Goal: Find contact information: Find contact information

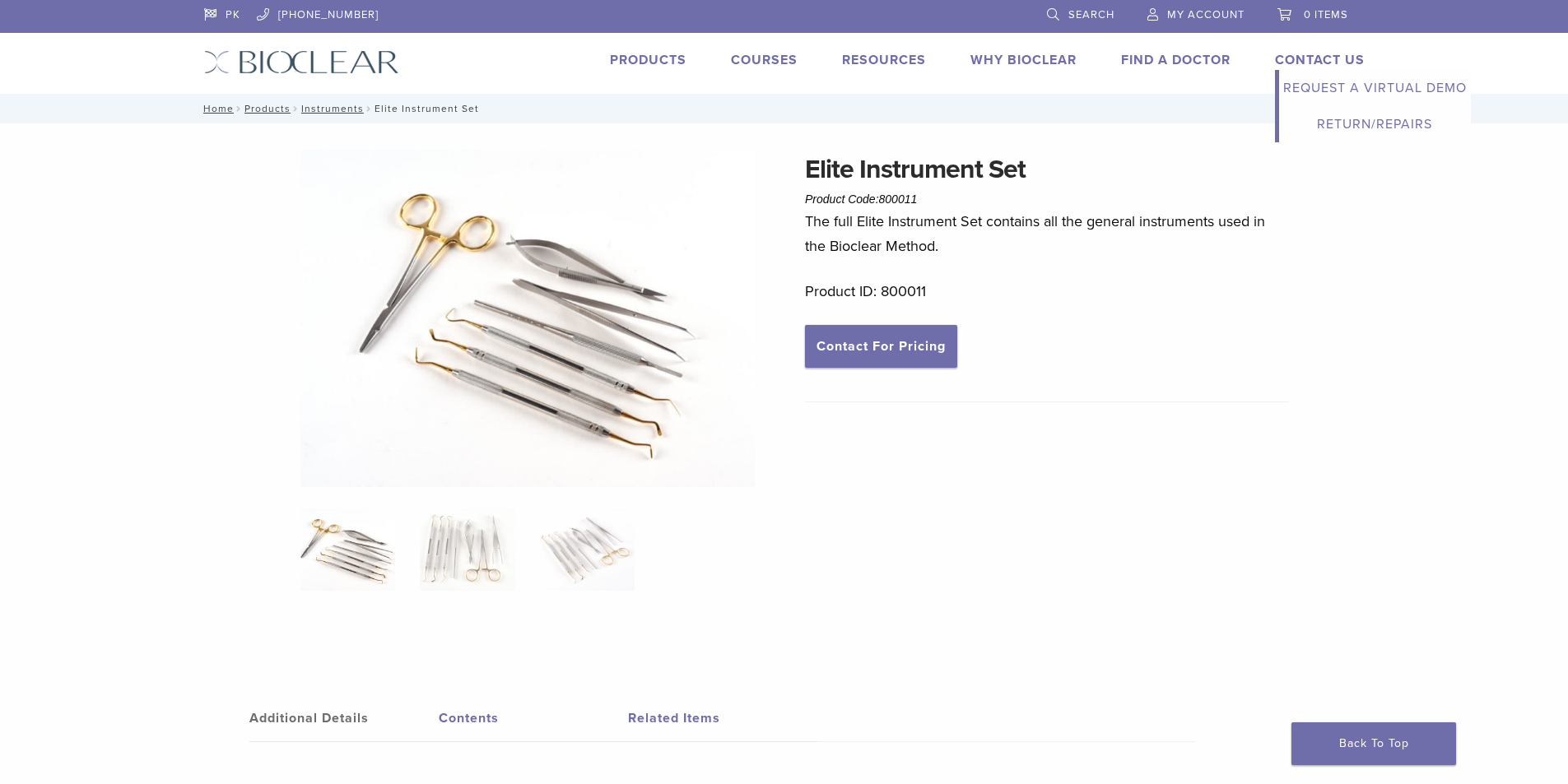
click at [1413, 90] on link "Request a Virtual Demo" at bounding box center [1374, 88] width 191 height 36
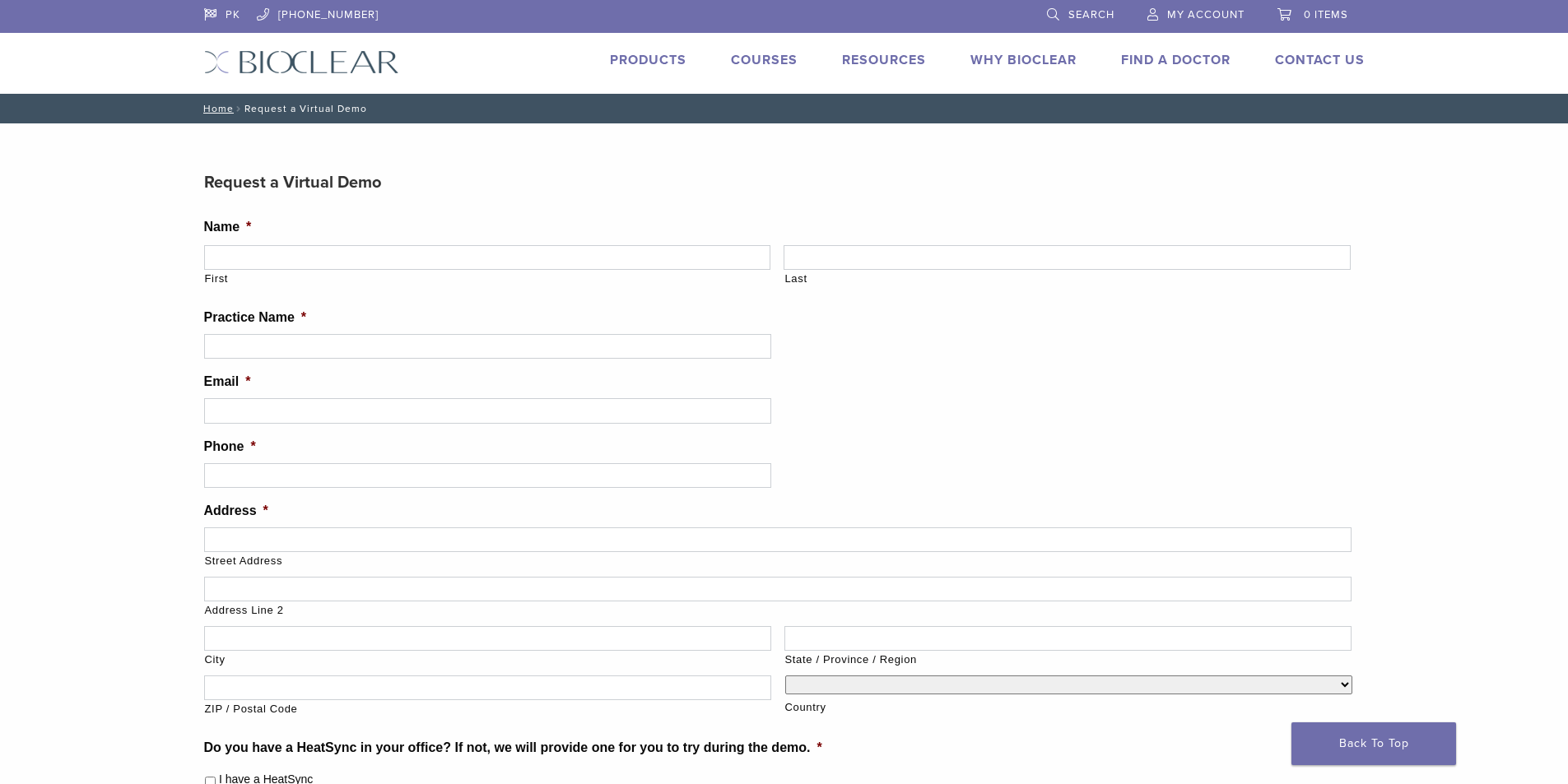
scroll to position [973, 0]
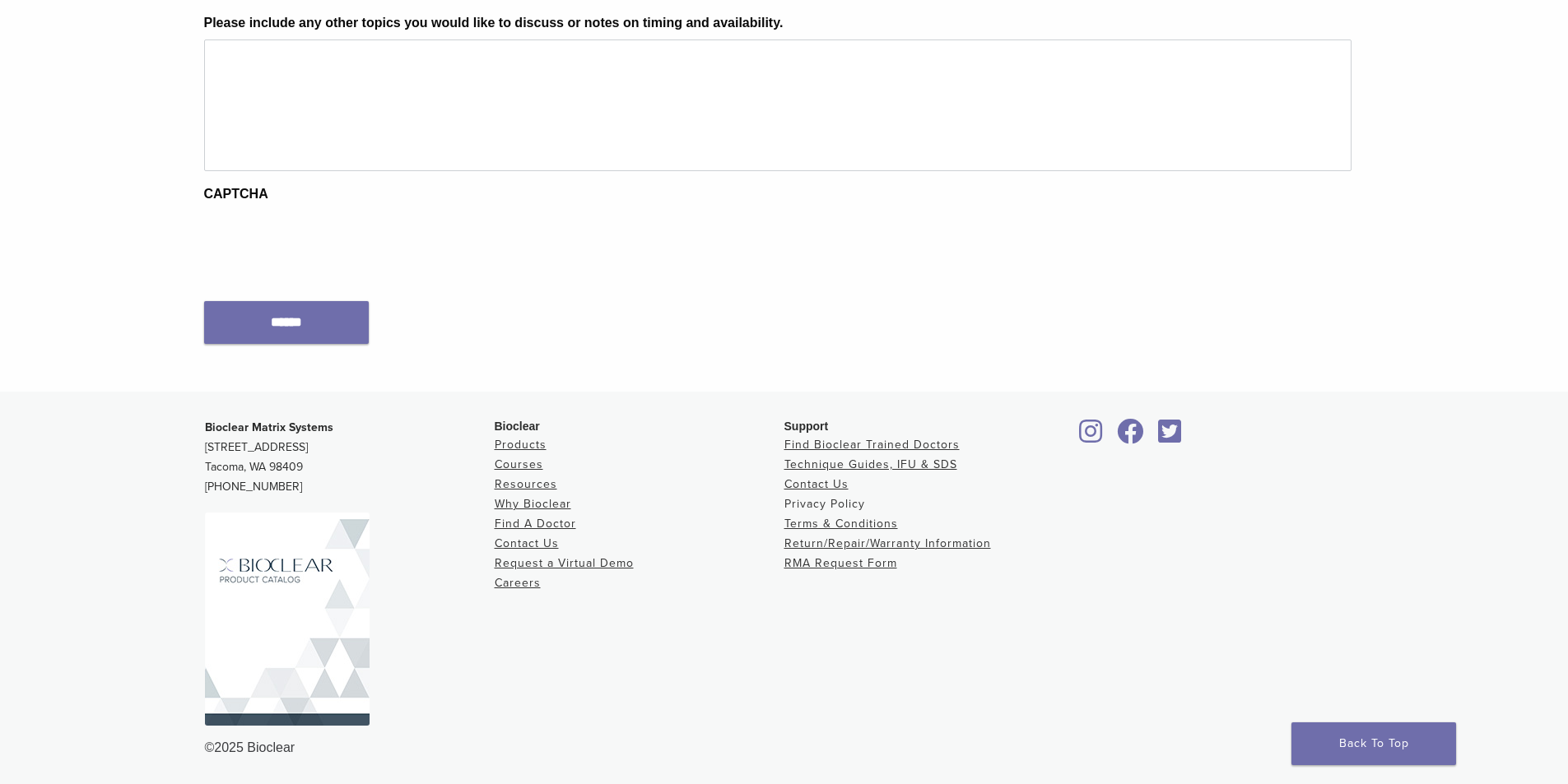
click at [807, 509] on link "Privacy Policy" at bounding box center [824, 504] width 80 height 14
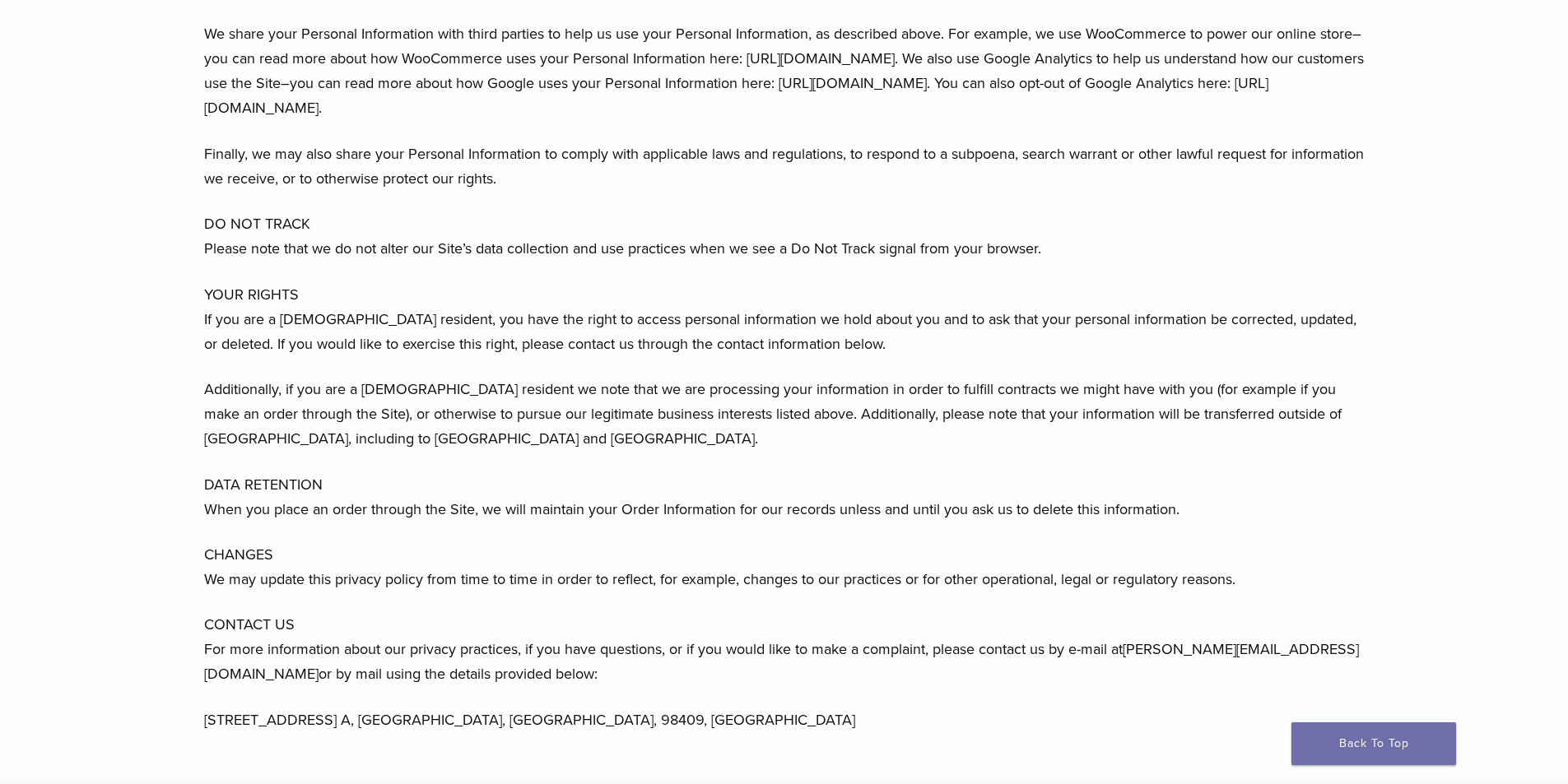
scroll to position [987, 0]
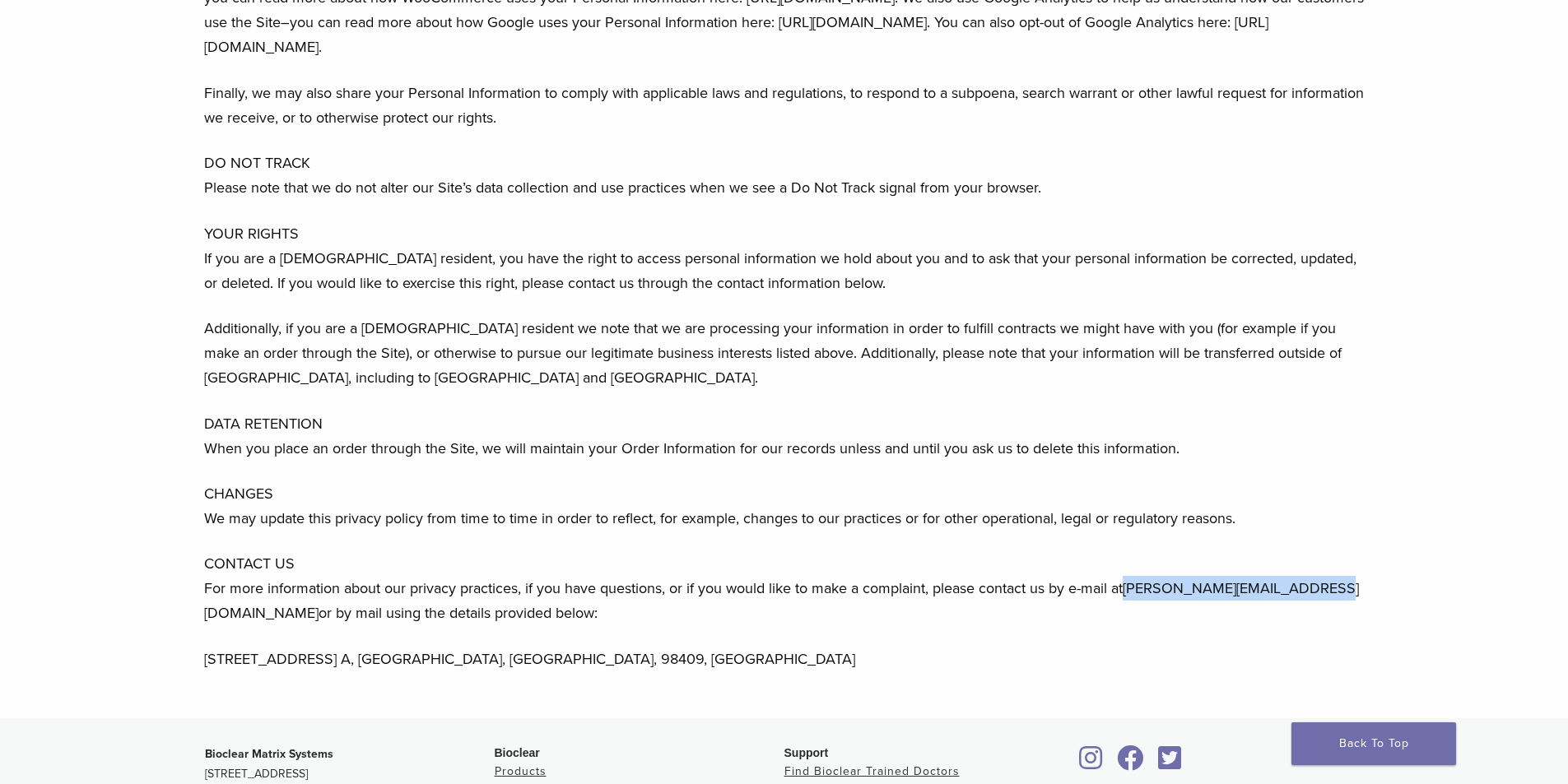
drag, startPoint x: 1311, startPoint y: 583, endPoint x: 1129, endPoint y: 587, distance: 182.0
click at [1129, 587] on p "CONTACT US For more information about our privacy practices, if you have questi…" at bounding box center [784, 588] width 1160 height 74
copy p "[PERSON_NAME][EMAIL_ADDRESS][DOMAIN_NAME]"
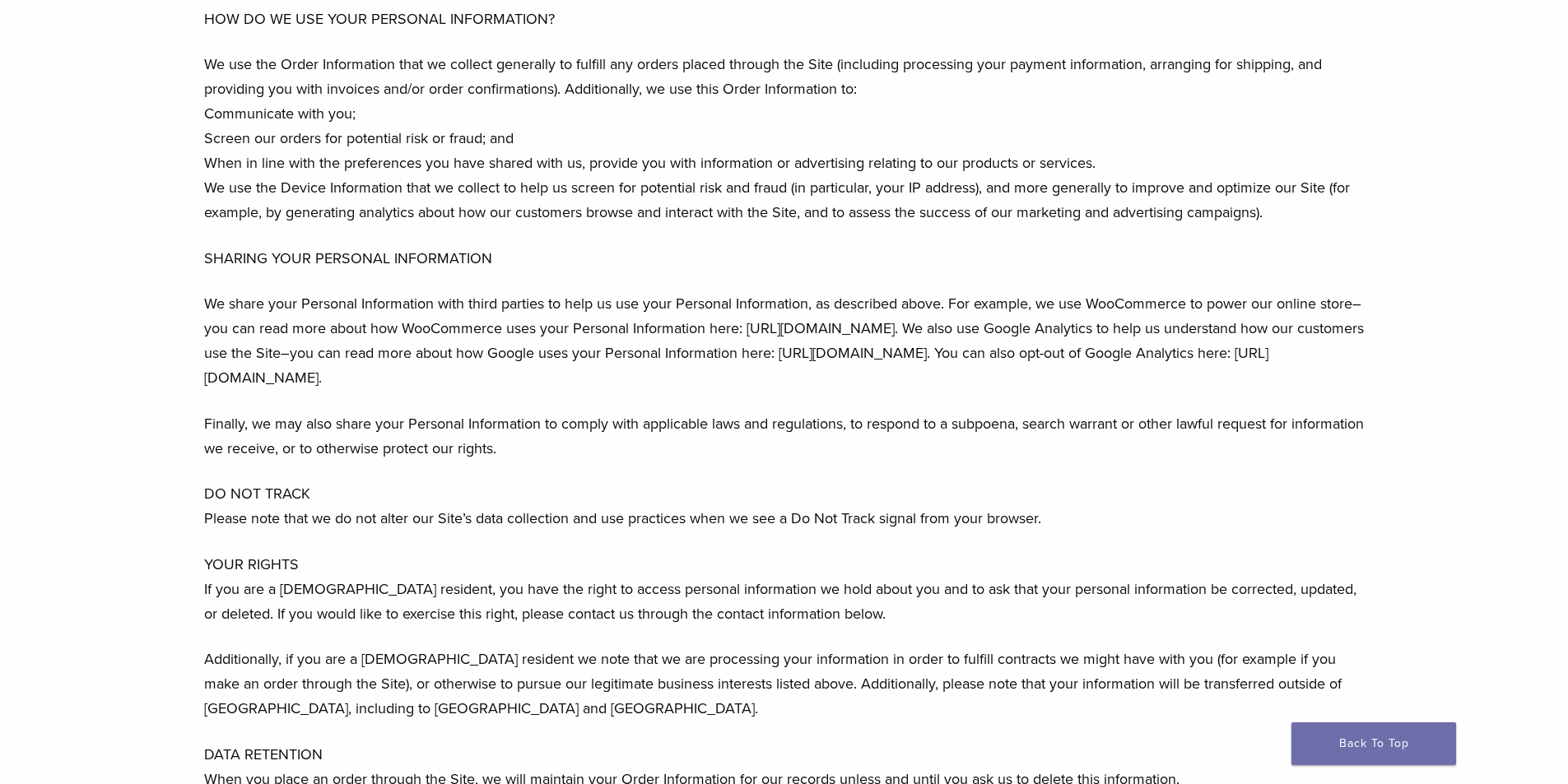
scroll to position [0, 0]
